Goal: Task Accomplishment & Management: Use online tool/utility

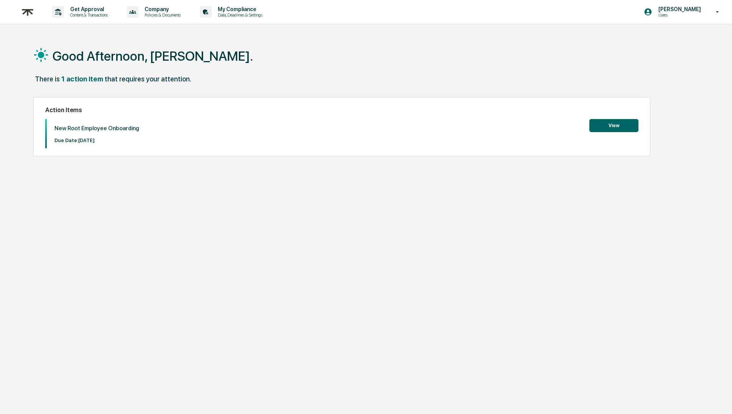
click at [619, 127] on button "View" at bounding box center [614, 125] width 49 height 13
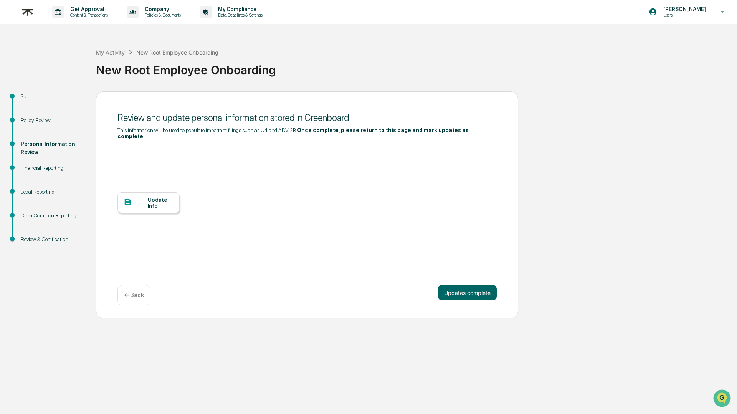
click at [26, 168] on div "Financial Reporting" at bounding box center [52, 168] width 63 height 8
click at [471, 293] on button "Updates complete" at bounding box center [467, 292] width 59 height 15
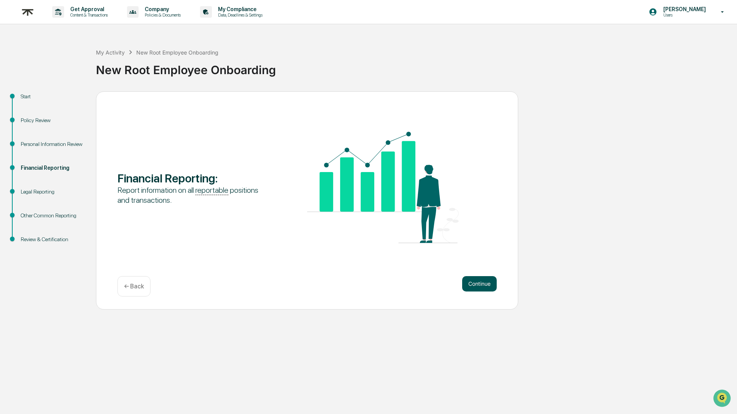
click at [473, 287] on button "Continue" at bounding box center [479, 283] width 35 height 15
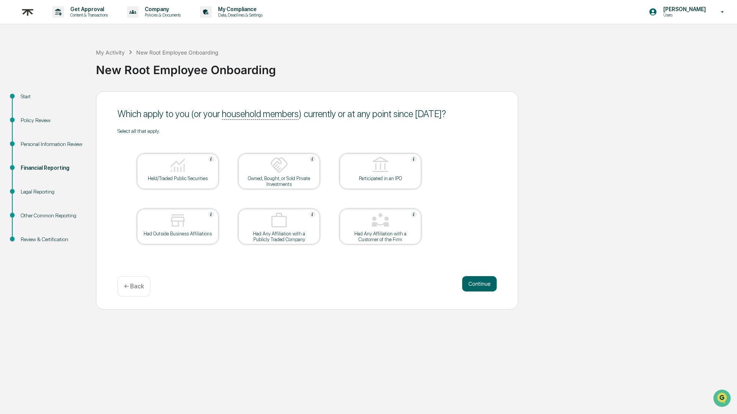
click at [185, 168] on img at bounding box center [177, 165] width 18 height 18
click at [482, 286] on button "Continue" at bounding box center [479, 283] width 35 height 15
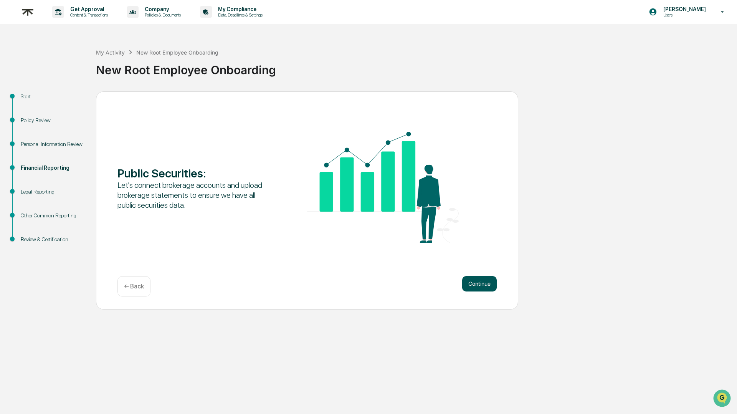
click at [484, 284] on button "Continue" at bounding box center [479, 283] width 35 height 15
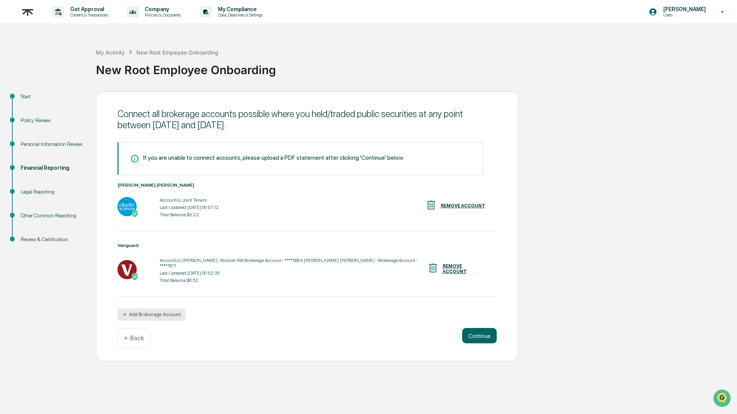
click at [157, 315] on button "Add Brokerage Account" at bounding box center [151, 314] width 68 height 12
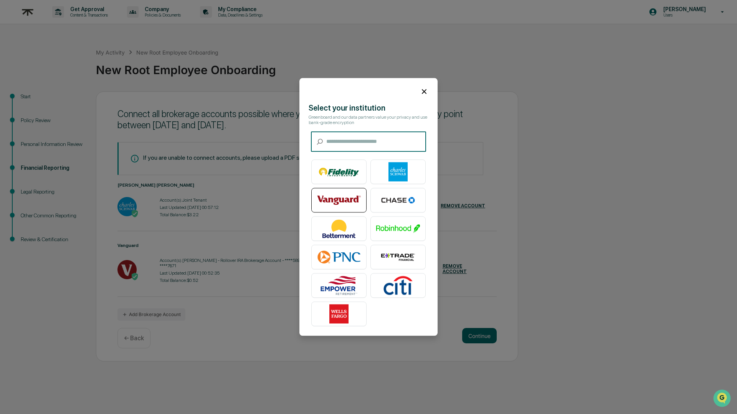
click at [327, 204] on img at bounding box center [339, 200] width 44 height 19
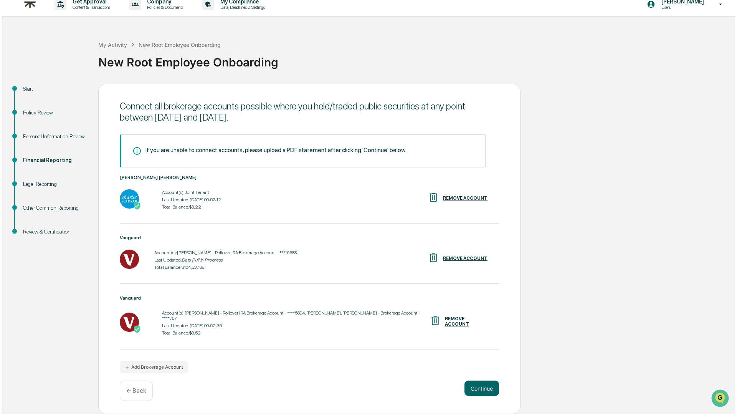
scroll to position [11, 0]
click at [163, 366] on button "Add Brokerage Account" at bounding box center [151, 367] width 68 height 12
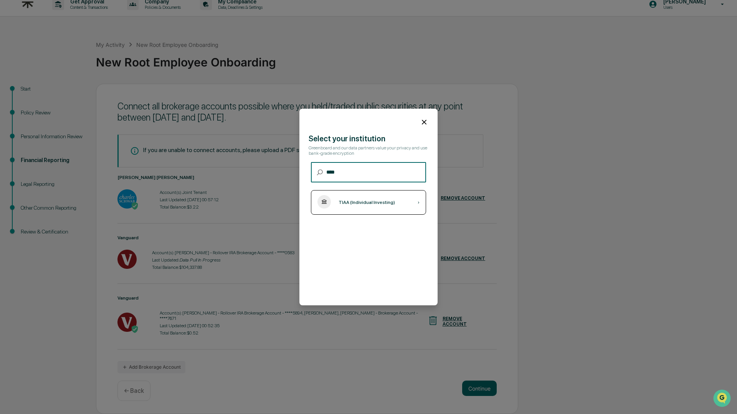
type input "****"
click at [417, 201] on div "›" at bounding box center [418, 201] width 2 height 5
